Goal: Task Accomplishment & Management: Manage account settings

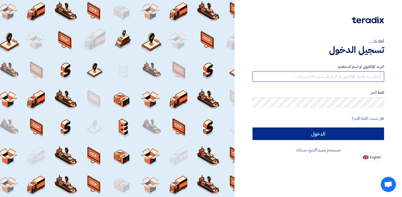
type input "[EMAIL_ADDRESS][DOMAIN_NAME]"
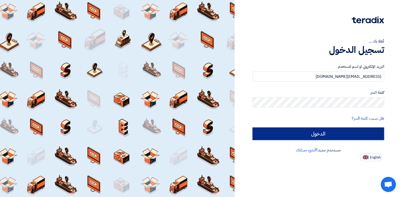
click at [283, 136] on input "الدخول" at bounding box center [317, 134] width 131 height 13
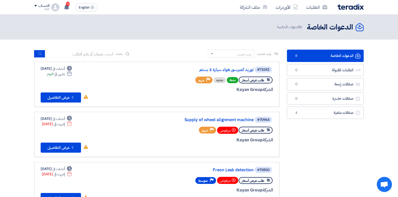
click at [222, 67] on div "#71041 توريد كمبرسور هواء سيارة 2 بستم" at bounding box center [212, 69] width 121 height 7
click at [221, 69] on link "توريد كمبرسور هواء سيارة 2 بستم" at bounding box center [203, 70] width 101 height 5
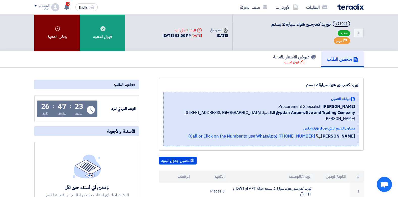
click at [53, 33] on div "رفض الدعوة" at bounding box center [56, 33] width 45 height 37
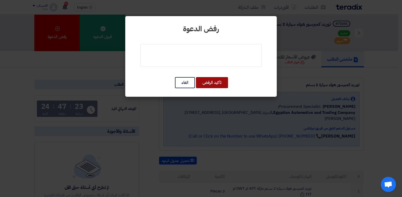
click at [215, 83] on button "تأكيد الرفض" at bounding box center [212, 82] width 32 height 11
